Goal: Check status: Check status

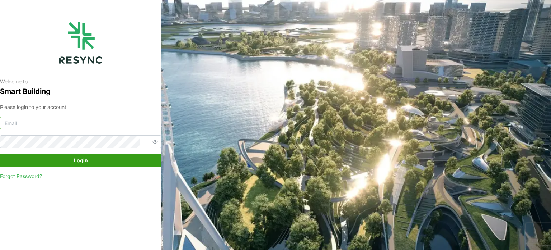
type input "serv354@nus.edu.sg"
click at [110, 158] on span "Login" at bounding box center [81, 160] width 148 height 12
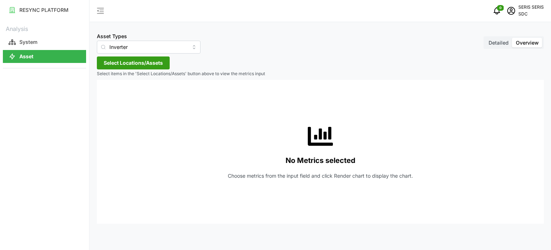
click at [119, 56] on div "Asset Types Inverter Detailed Overview Select Locations/Assets Select items in …" at bounding box center [321, 125] width 462 height 250
click at [141, 66] on span "Select Locations/Assets" at bounding box center [133, 63] width 59 height 12
click at [113, 95] on span "Select SDC-1" at bounding box center [115, 95] width 5 height 5
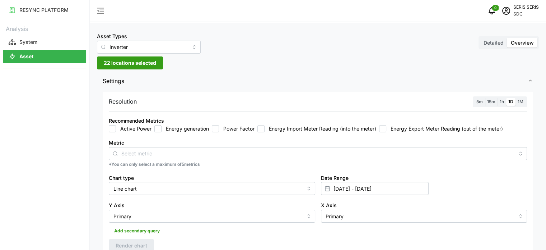
click at [259, 51] on div "Asset Types Inverter Detailed Overview" at bounding box center [318, 43] width 442 height 22
click at [160, 130] on input "Energy generation" at bounding box center [157, 128] width 7 height 7
checkbox input "true"
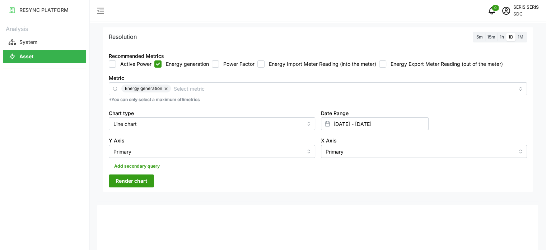
scroll to position [72, 0]
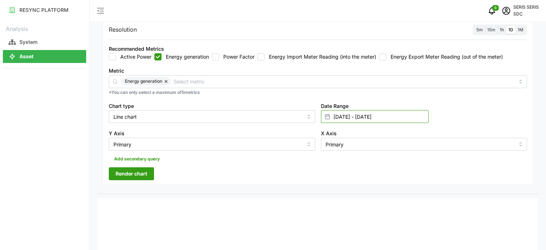
click at [371, 117] on input "[DATE] - [DATE]" at bounding box center [375, 116] width 108 height 13
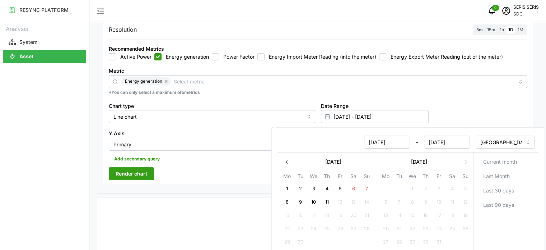
click at [317, 200] on button "10" at bounding box center [313, 201] width 13 height 13
type input "[DATE] - [DATE]"
type input "[DATE]"
click at [317, 200] on button "10" at bounding box center [313, 201] width 13 height 13
type input "[DATE] - [DATE]"
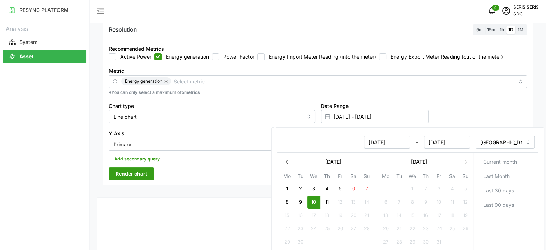
type input "[DATE]"
drag, startPoint x: 210, startPoint y: 168, endPoint x: 140, endPoint y: 167, distance: 70.0
click at [191, 165] on div "Resolution 5m 15m 1h 1D 1M Recommended Metrics Active Power Energy generation P…" at bounding box center [318, 102] width 430 height 165
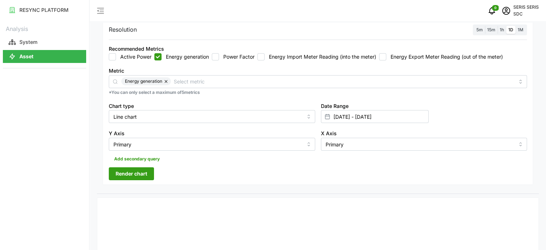
click at [145, 173] on span "Render chart" at bounding box center [132, 173] width 32 height 12
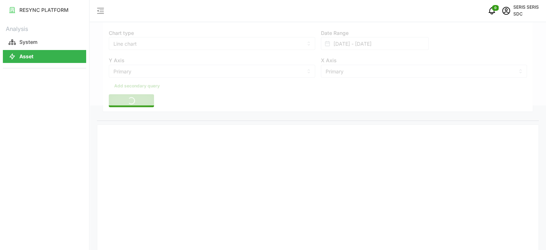
scroll to position [215, 0]
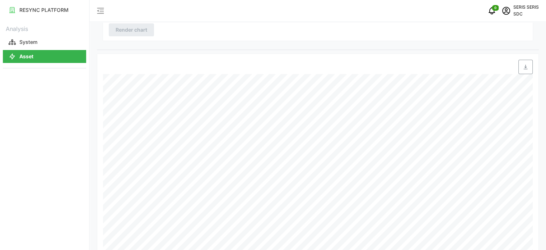
click at [523, 64] on icon "button" at bounding box center [526, 67] width 6 height 6
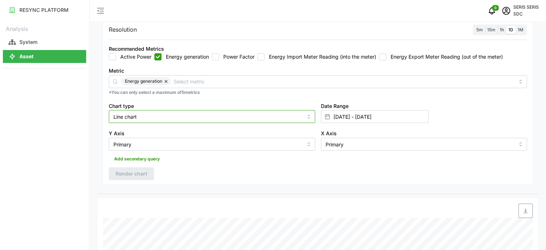
click at [164, 113] on input "Line chart" at bounding box center [212, 116] width 206 height 13
click at [153, 147] on div "Bar chart" at bounding box center [212, 146] width 203 height 12
type input "Bar chart"
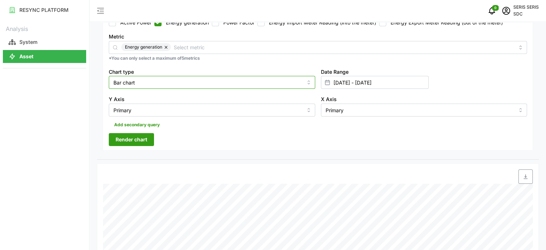
scroll to position [108, 0]
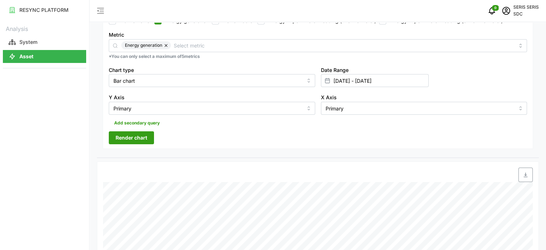
click at [528, 169] on span "button" at bounding box center [526, 175] width 14 height 14
